Goal: Transaction & Acquisition: Subscribe to service/newsletter

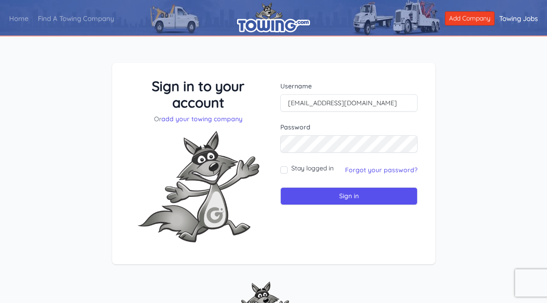
click at [351, 97] on input "[EMAIL_ADDRESS][DOMAIN_NAME]" at bounding box center [348, 102] width 137 height 17
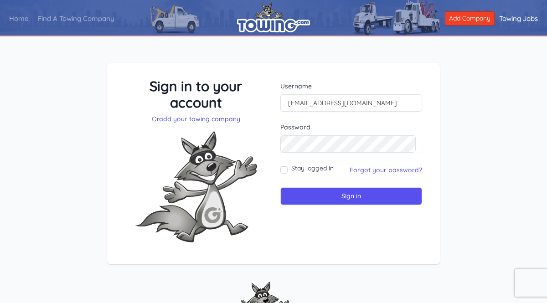
click at [295, 161] on form "Username neptunetowing@gmail.com Password Stay logged in" at bounding box center [351, 144] width 142 height 124
click at [282, 170] on input "Stay logged in" at bounding box center [283, 169] width 7 height 7
checkbox input "true"
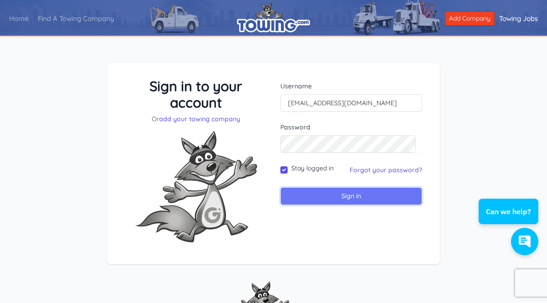
click at [293, 189] on input "Sign in" at bounding box center [351, 196] width 142 height 18
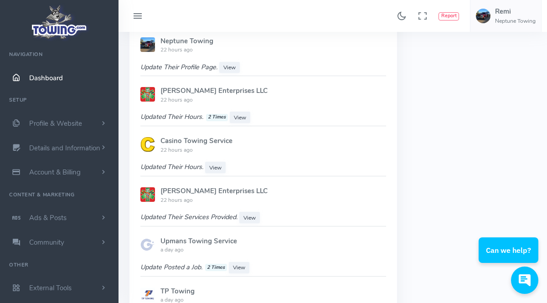
scroll to position [715, 0]
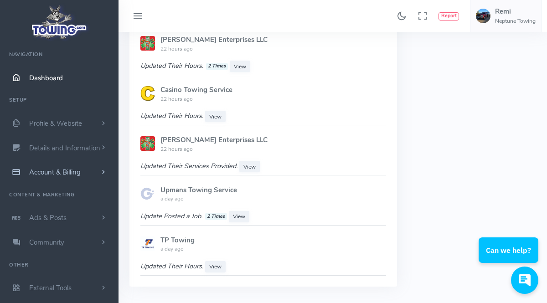
click at [65, 167] on link "Account & Billing" at bounding box center [59, 172] width 119 height 25
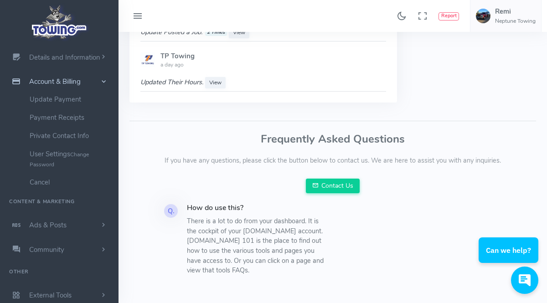
scroll to position [926, 0]
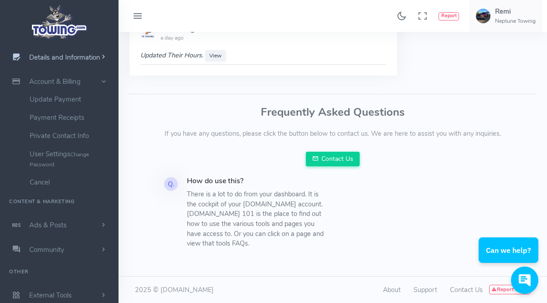
click at [68, 62] on link "Details and Information" at bounding box center [59, 57] width 119 height 25
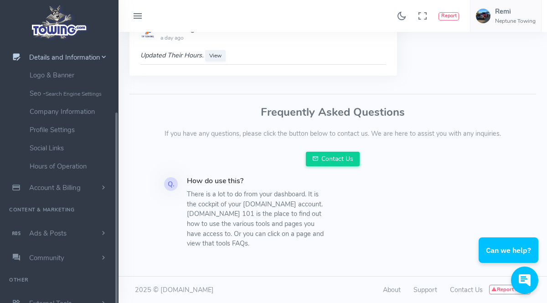
scroll to position [99, 0]
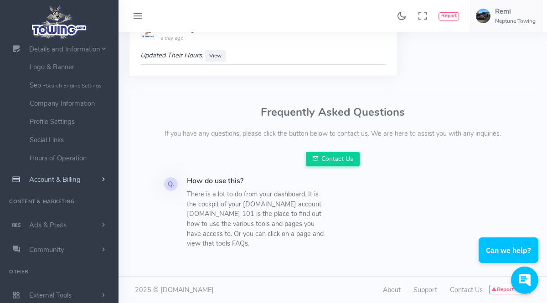
click at [62, 184] on link "Account & Billing" at bounding box center [59, 179] width 119 height 25
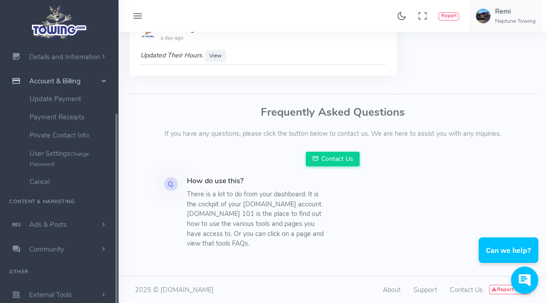
scroll to position [91, 0]
click at [65, 100] on link "Update Payment" at bounding box center [71, 99] width 96 height 18
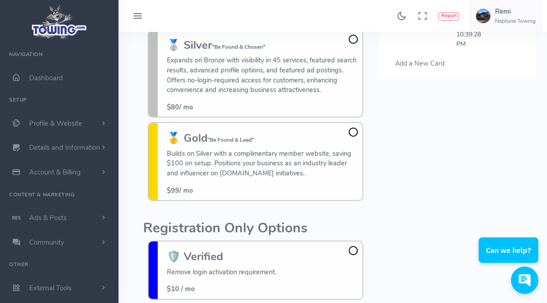
scroll to position [105, 0]
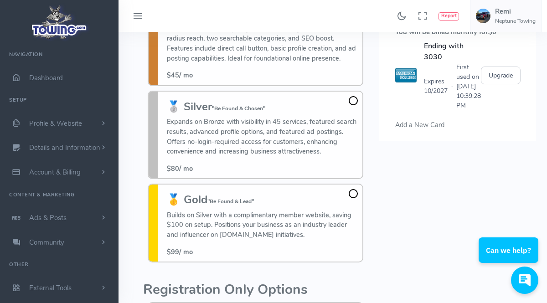
drag, startPoint x: 422, startPoint y: 136, endPoint x: 444, endPoint y: 183, distance: 52.2
click at [444, 183] on div "Please select a credit card or add a new credit card . Payment method You will …" at bounding box center [458, 190] width 168 height 459
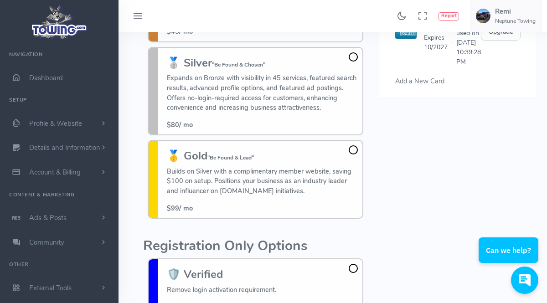
scroll to position [102, 0]
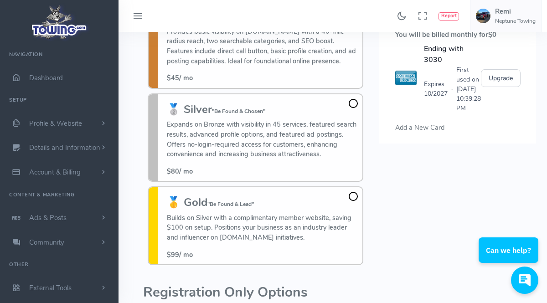
click at [380, 177] on div "Please select a credit card or add a new credit card . Payment method You will …" at bounding box center [458, 193] width 168 height 459
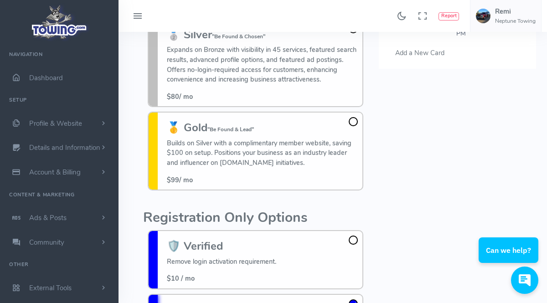
scroll to position [255, 0]
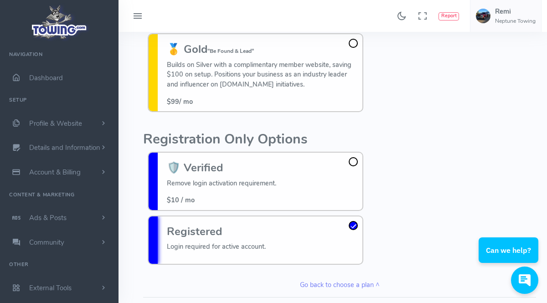
click at [404, 193] on div "Please select a credit card or add a new credit card . Payment method You will …" at bounding box center [458, 40] width 168 height 459
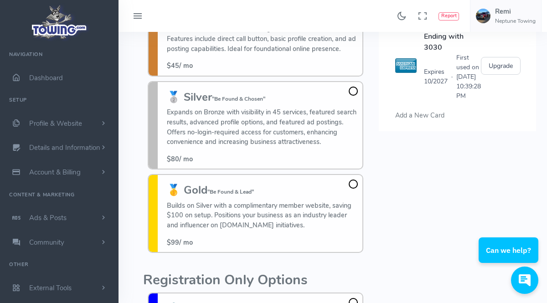
scroll to position [102, 0]
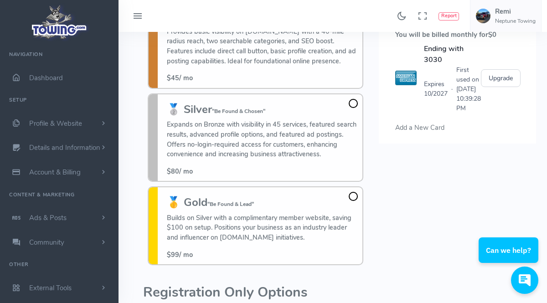
click at [355, 105] on span at bounding box center [353, 103] width 9 height 9
click at [0, 0] on input "🥈 Silver "Be Found & Chosen" Expands on Bronze with visibility in 45 services, …" at bounding box center [0, 0] width 0 height 0
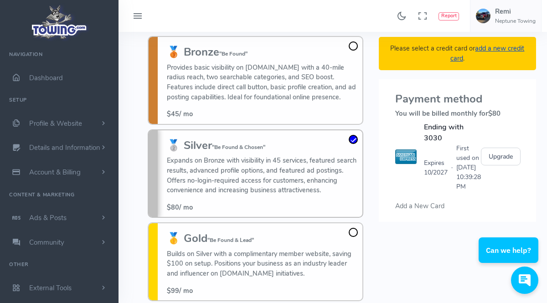
scroll to position [15, 0]
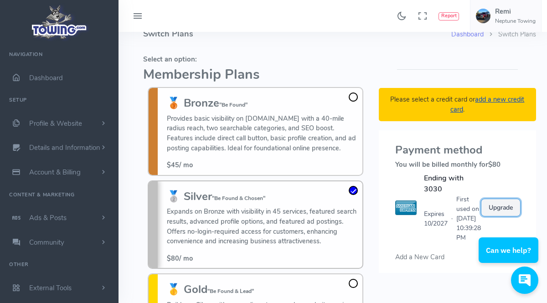
click at [509, 203] on button "Upgrade" at bounding box center [501, 208] width 40 height 18
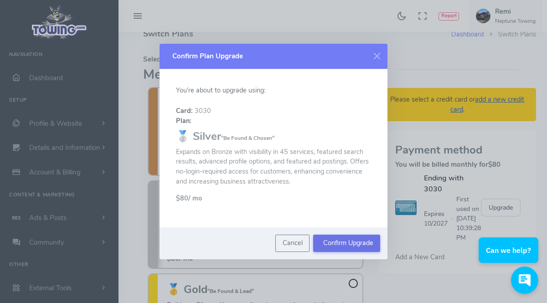
click at [348, 242] on button "Confirm Upgrade" at bounding box center [346, 243] width 67 height 17
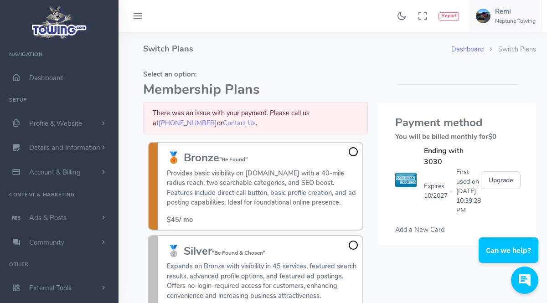
click at [404, 225] on span "Add a New Card" at bounding box center [419, 229] width 49 height 9
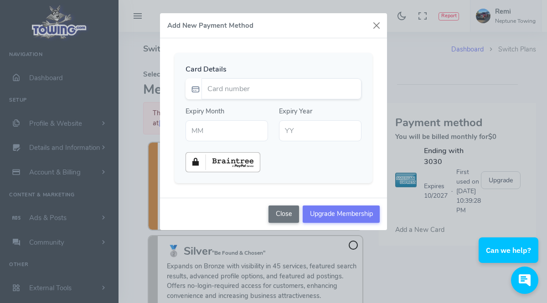
click at [282, 226] on div "Close Upgrade Membership" at bounding box center [273, 214] width 227 height 32
click at [286, 223] on div "Close Upgrade Membership" at bounding box center [273, 214] width 227 height 32
click at [290, 218] on button "Close" at bounding box center [284, 214] width 31 height 17
click at [294, 217] on button "Close" at bounding box center [284, 214] width 31 height 17
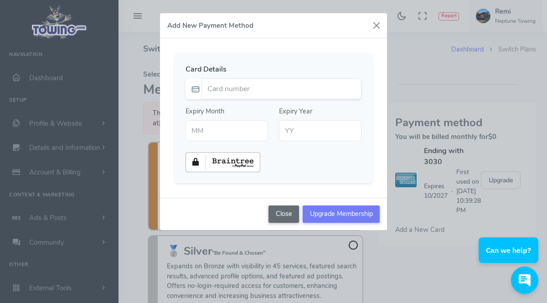
click at [291, 213] on button "Close" at bounding box center [284, 214] width 31 height 17
click at [377, 27] on button "button" at bounding box center [377, 26] width 14 height 14
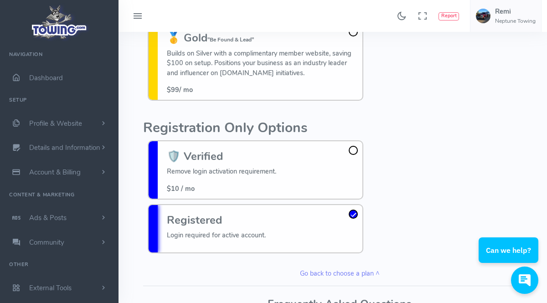
scroll to position [102, 0]
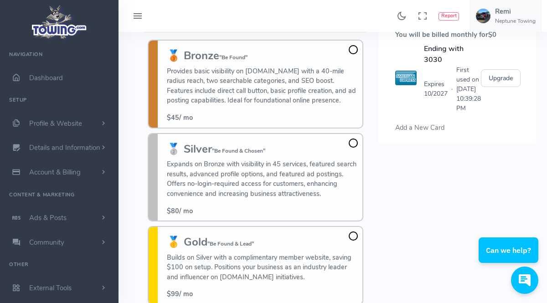
click at [354, 136] on div "🥈 Silver "Be Found & Chosen" Expands on Bronze with visibility in 45 services, …" at bounding box center [256, 177] width 216 height 88
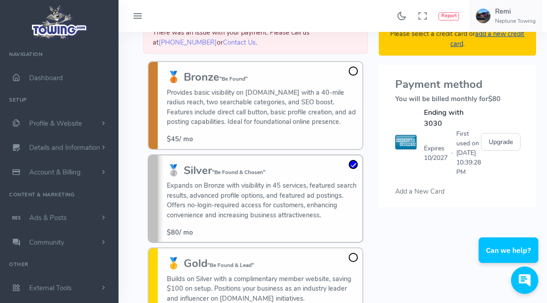
click at [353, 141] on div "🥉 Bronze "Be Found" Provides basic visibility on Towing.com with a 40-mile radi…" at bounding box center [262, 107] width 191 height 73
click at [0, 0] on input "🥉 Bronze "Be Found" Provides basic visibility on Towing.com with a 40-mile radi…" at bounding box center [0, 0] width 0 height 0
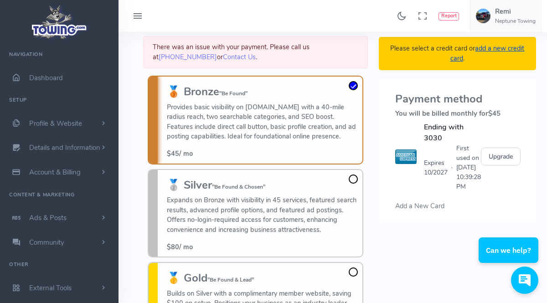
scroll to position [117, 0]
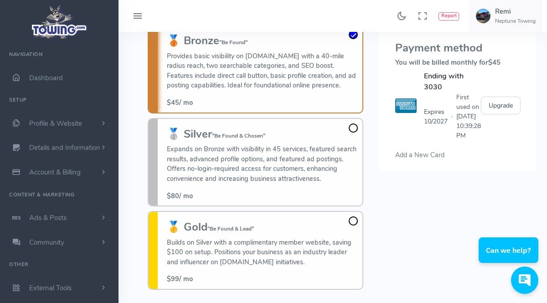
click at [354, 137] on h3 "🥈 Silver "Be Found & Chosen"" at bounding box center [262, 134] width 191 height 12
click at [0, 0] on input "🥈 Silver "Be Found & Chosen" Expands on Bronze with visibility in 45 services, …" at bounding box center [0, 0] width 0 height 0
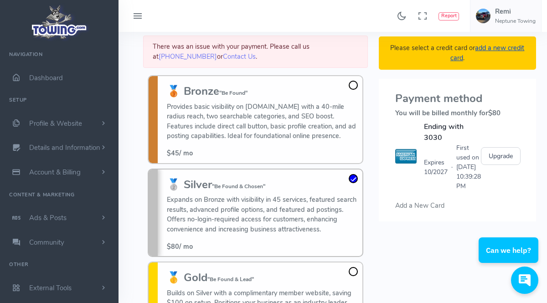
scroll to position [66, 0]
click at [411, 265] on div "Please select a credit card or add a new credit card . Payment method You will …" at bounding box center [458, 249] width 168 height 499
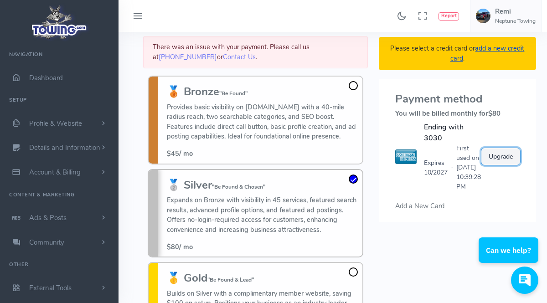
click at [502, 148] on button "Upgrade" at bounding box center [501, 157] width 40 height 18
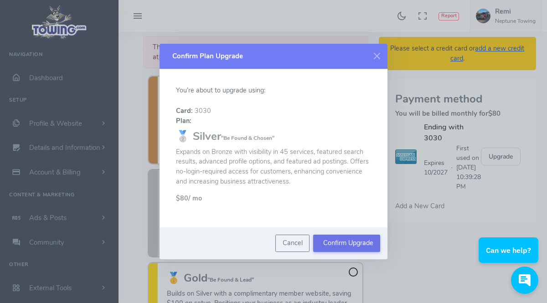
click at [337, 244] on button "Confirm Upgrade" at bounding box center [346, 243] width 67 height 17
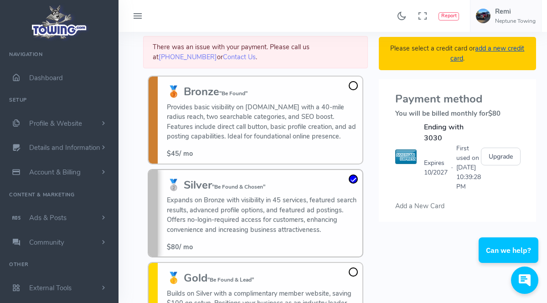
click at [504, 46] on link "add a new credit card" at bounding box center [488, 53] width 74 height 19
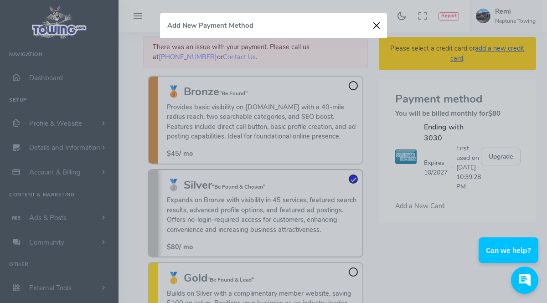
click at [374, 21] on button "button" at bounding box center [377, 26] width 14 height 14
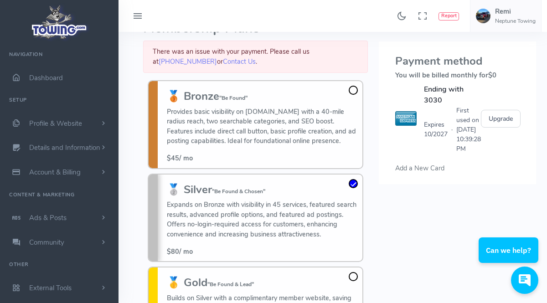
scroll to position [66, 0]
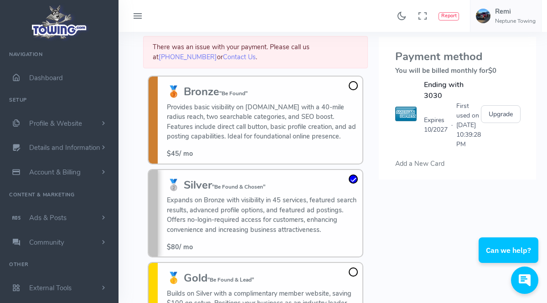
drag, startPoint x: 312, startPoint y: 189, endPoint x: 316, endPoint y: 193, distance: 5.8
click at [312, 188] on h3 "🥈 Silver "Be Found & Chosen"" at bounding box center [262, 185] width 191 height 12
click at [0, 0] on input "🥈 Silver "Be Found & Chosen" Expands on Bronze with visibility in 45 services, …" at bounding box center [0, 0] width 0 height 0
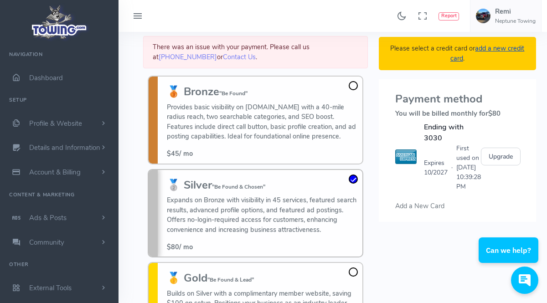
click at [363, 271] on div "🥇 Gold "Be Found & Lead" Builds on Silver with a complimentary member website, …" at bounding box center [256, 301] width 216 height 79
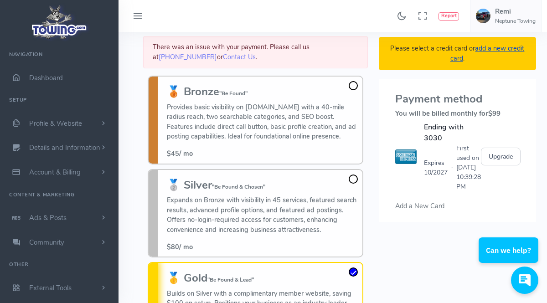
click at [358, 163] on div "🥉 Bronze "Be Found" Provides basic visibility on [DOMAIN_NAME] with a 40-mile r…" at bounding box center [256, 120] width 216 height 88
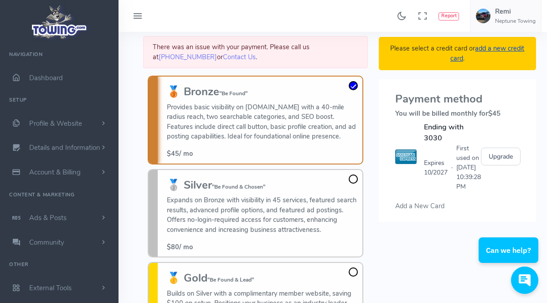
click at [355, 191] on div "🥈 Silver "Be Found & Chosen" Expands on Bronze with visibility in 45 services, …" at bounding box center [262, 215] width 191 height 73
click at [0, 0] on input "🥈 Silver "Be Found & Chosen" Expands on Bronze with visibility in 45 services, …" at bounding box center [0, 0] width 0 height 0
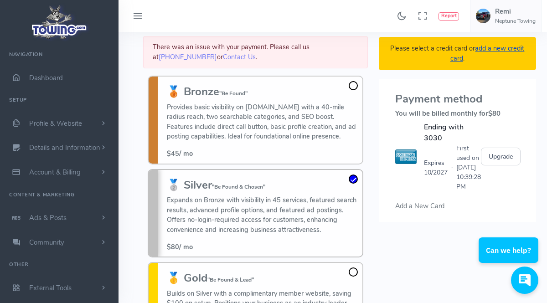
click at [501, 50] on link "add a new credit card" at bounding box center [488, 53] width 74 height 19
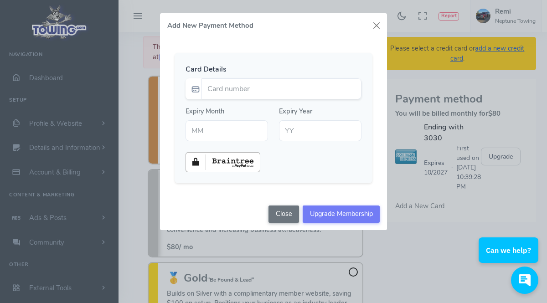
click at [231, 106] on div "Card Details" at bounding box center [273, 85] width 187 height 43
click at [245, 86] on input "Card number" at bounding box center [282, 88] width 160 height 21
type input "341173048642006"
type input "02"
type input "30"
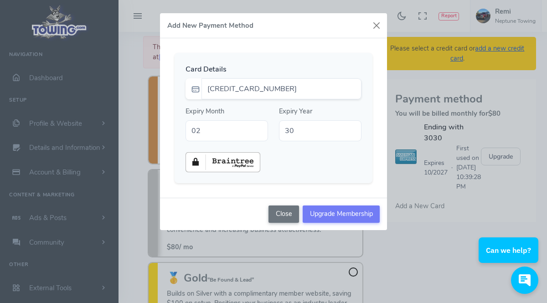
click at [316, 166] on div at bounding box center [273, 162] width 187 height 20
click at [333, 219] on input "Upgrade Membership" at bounding box center [341, 214] width 77 height 17
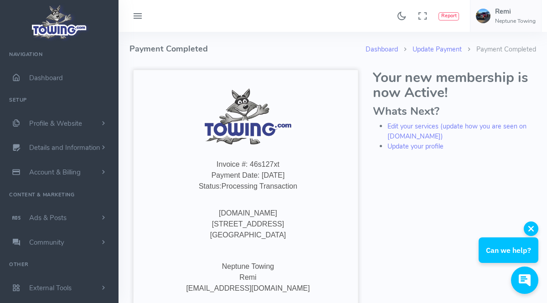
click at [525, 227] on button "button" at bounding box center [531, 229] width 15 height 15
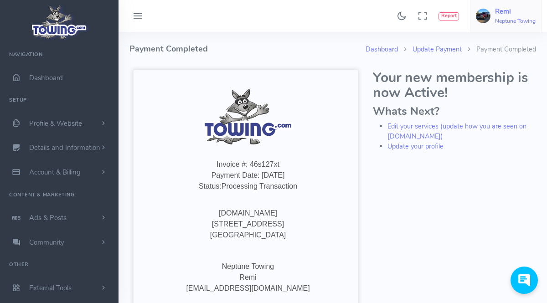
click at [498, 23] on h6 "Neptune Towing" at bounding box center [515, 21] width 41 height 6
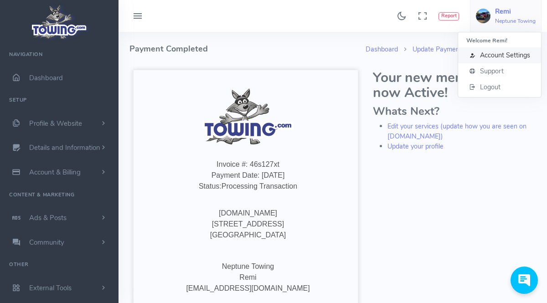
click at [519, 52] on span "Account Settings" at bounding box center [505, 55] width 50 height 9
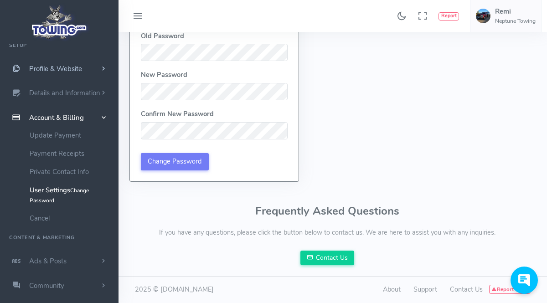
click at [71, 67] on span "Profile & Website" at bounding box center [55, 68] width 53 height 9
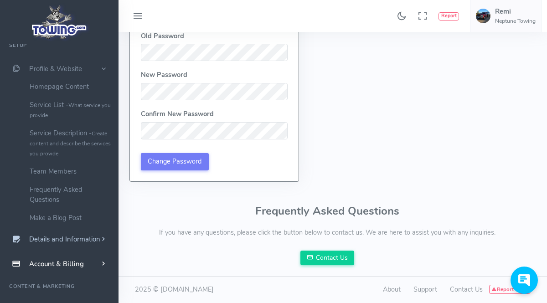
click at [57, 237] on span "Details and Information" at bounding box center [64, 239] width 71 height 9
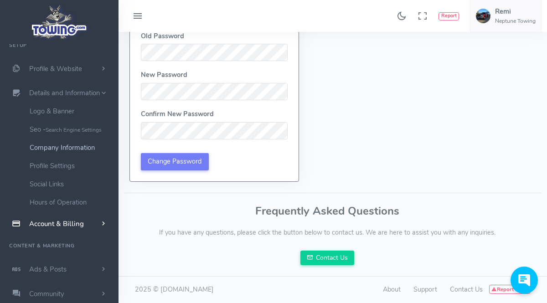
click at [64, 150] on link "Company Information" at bounding box center [71, 148] width 96 height 18
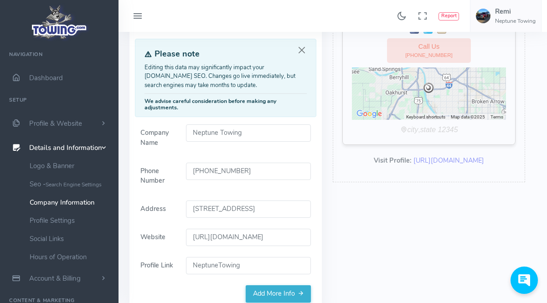
scroll to position [93, 0]
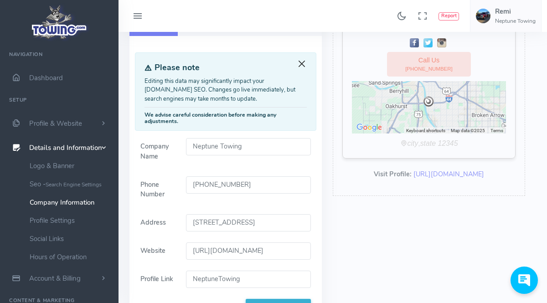
click at [304, 68] on div "Please note Editing this data may significantly impact your [DOMAIN_NAME] SEO. …" at bounding box center [226, 91] width 182 height 78
click at [305, 62] on button "Close" at bounding box center [302, 64] width 10 height 10
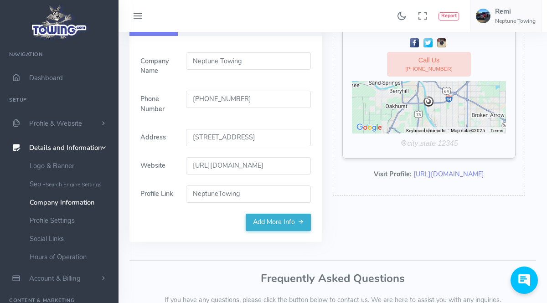
scroll to position [0, 0]
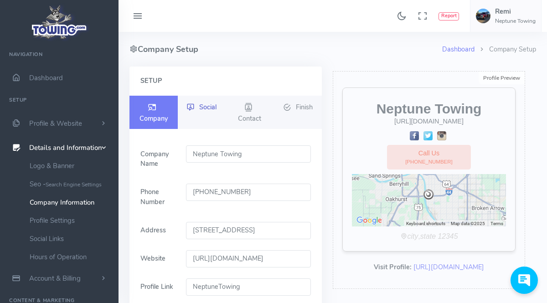
click at [204, 109] on span "Social" at bounding box center [207, 106] width 17 height 9
click at [214, 104] on span "Social" at bounding box center [207, 106] width 17 height 9
click at [202, 99] on link "Social" at bounding box center [202, 108] width 48 height 24
click at [215, 106] on span "Social" at bounding box center [207, 106] width 17 height 9
click at [217, 105] on span "Social" at bounding box center [207, 106] width 17 height 9
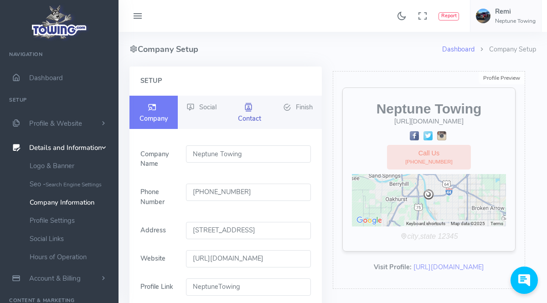
click at [249, 109] on icon at bounding box center [248, 107] width 8 height 11
click at [302, 104] on span "Finish" at bounding box center [304, 106] width 17 height 9
click at [303, 104] on span "Finish" at bounding box center [304, 106] width 17 height 9
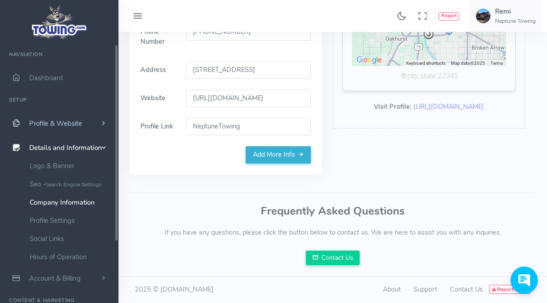
click at [48, 121] on span "Profile & Website" at bounding box center [55, 123] width 53 height 9
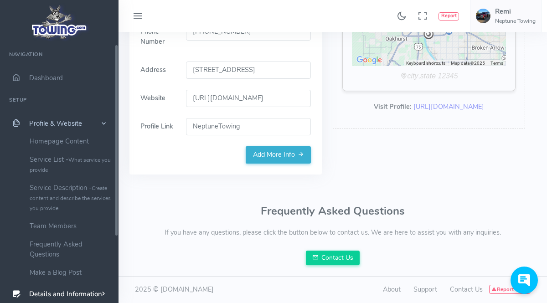
click at [48, 121] on span "Profile & Website" at bounding box center [55, 123] width 53 height 9
click at [43, 141] on link "Homepage Content" at bounding box center [71, 141] width 96 height 18
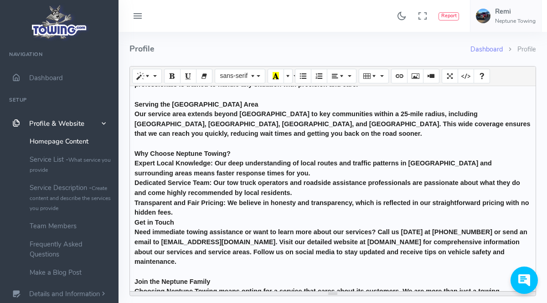
scroll to position [204, 0]
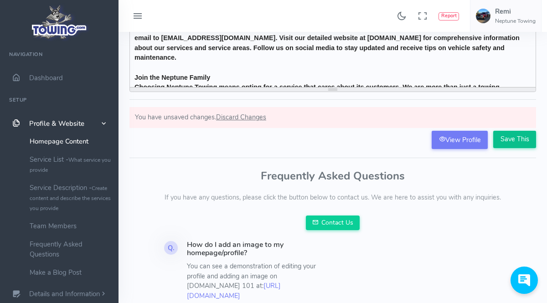
click at [519, 144] on input "Save This" at bounding box center [514, 139] width 43 height 17
click at [508, 144] on input "Save This" at bounding box center [514, 139] width 43 height 17
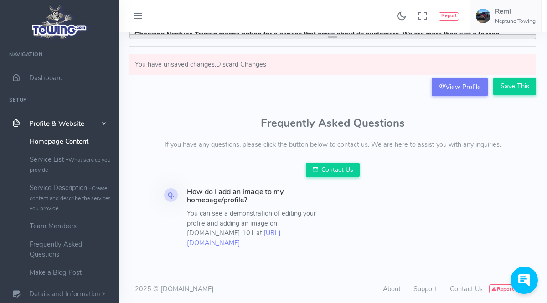
scroll to position [68, 0]
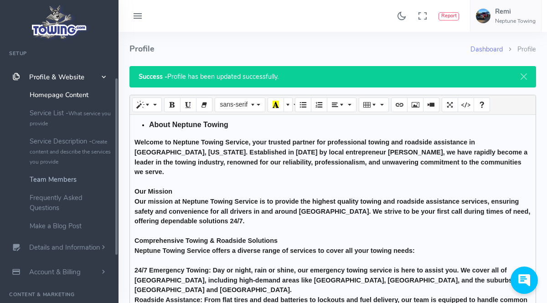
scroll to position [51, 0]
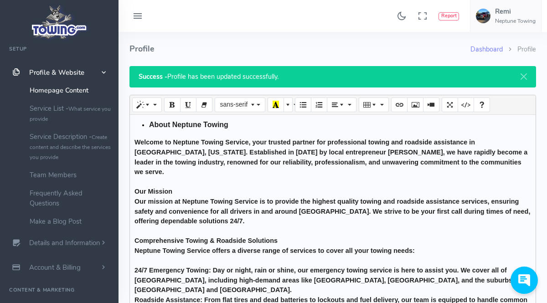
click at [55, 73] on span "Profile & Website" at bounding box center [56, 72] width 55 height 9
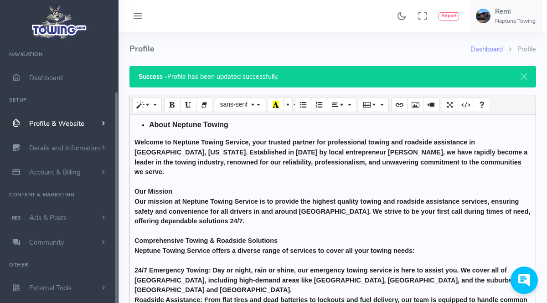
scroll to position [0, 0]
click at [36, 73] on link "Dashboard" at bounding box center [59, 78] width 119 height 25
click at [36, 73] on span "Dashboard" at bounding box center [46, 77] width 34 height 9
click at [248, 142] on b "Welcome to Neptune Towing Service, your trusted partner for professional towing…" at bounding box center [331, 157] width 393 height 37
click at [251, 143] on b "Welcome to Neptune Towing Service, your trusted partner for professional towing…" at bounding box center [331, 157] width 393 height 37
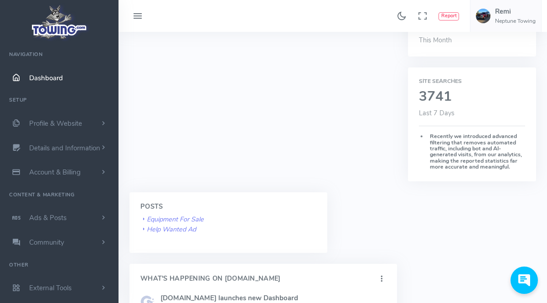
click at [523, 243] on div "Dashboard Dashboard Make An Impact These are important items that will help you…" at bounding box center [333, 215] width 418 height 981
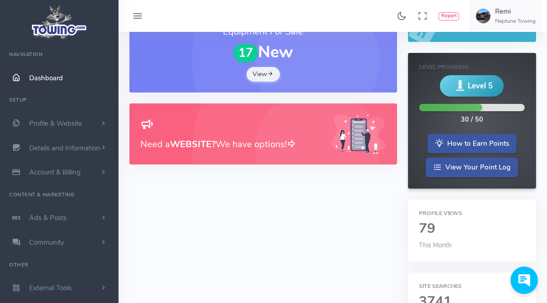
scroll to position [102, 0]
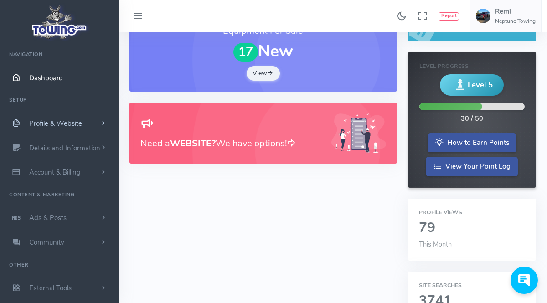
click at [63, 120] on span "Profile & Website" at bounding box center [55, 123] width 53 height 9
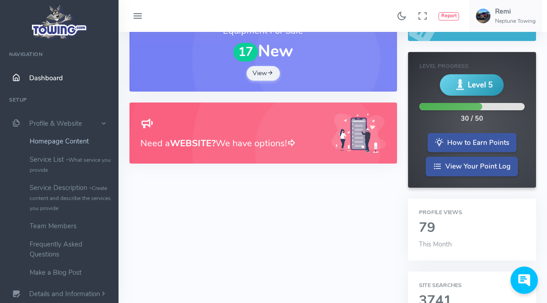
click at [70, 140] on link "Homepage Content" at bounding box center [71, 141] width 96 height 18
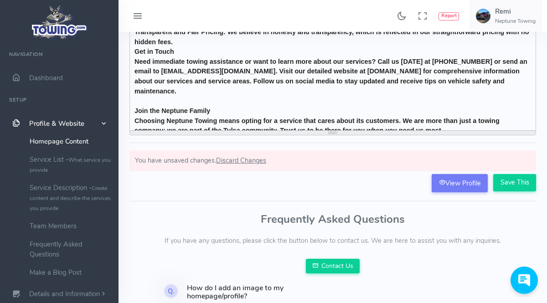
scroll to position [257, 0]
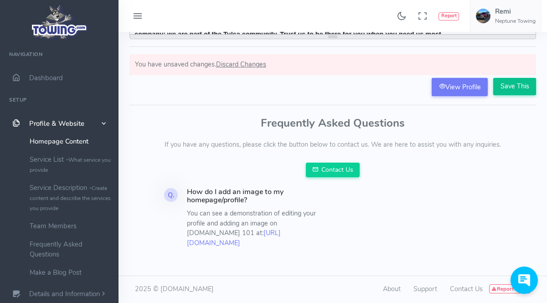
click at [509, 86] on input "Save This" at bounding box center [514, 86] width 43 height 17
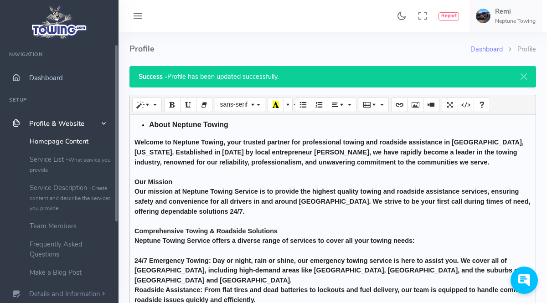
click at [35, 75] on span "Dashboard" at bounding box center [46, 77] width 34 height 9
click at [259, 192] on b "Our mission at Neptune Towing Service is to provide the highest quality towing …" at bounding box center [333, 201] width 396 height 27
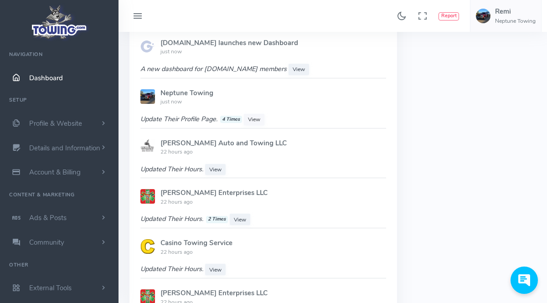
click at [258, 117] on span "View" at bounding box center [254, 119] width 12 height 7
